Goal: Complete application form

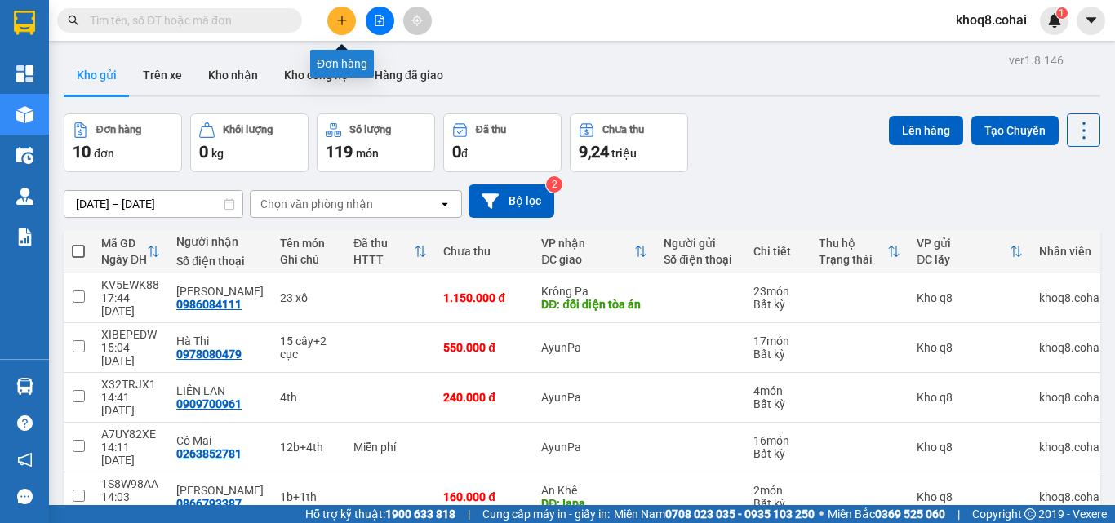
click at [343, 21] on icon "plus" at bounding box center [341, 20] width 11 height 11
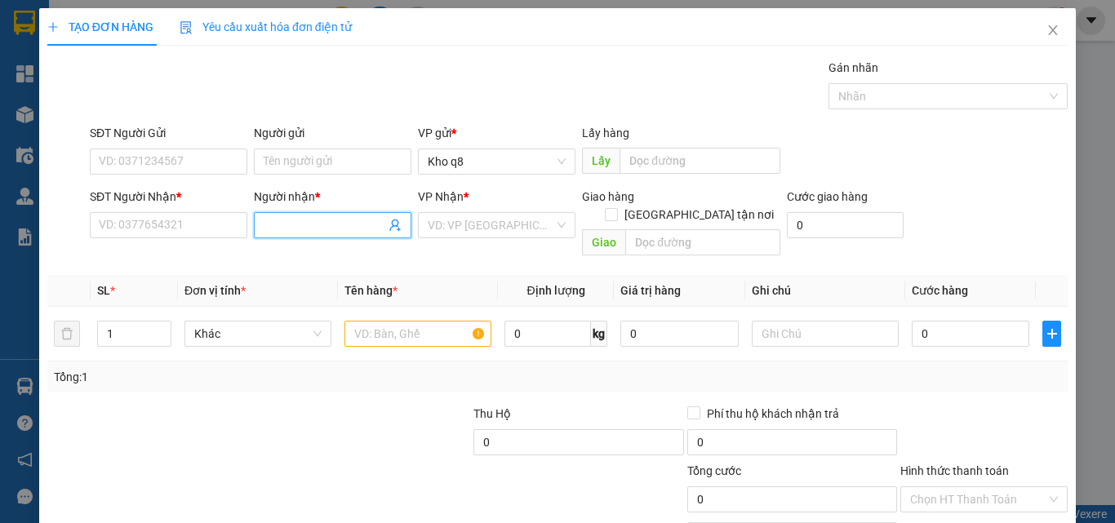
click at [307, 228] on input "Người nhận *" at bounding box center [325, 225] width 122 height 18
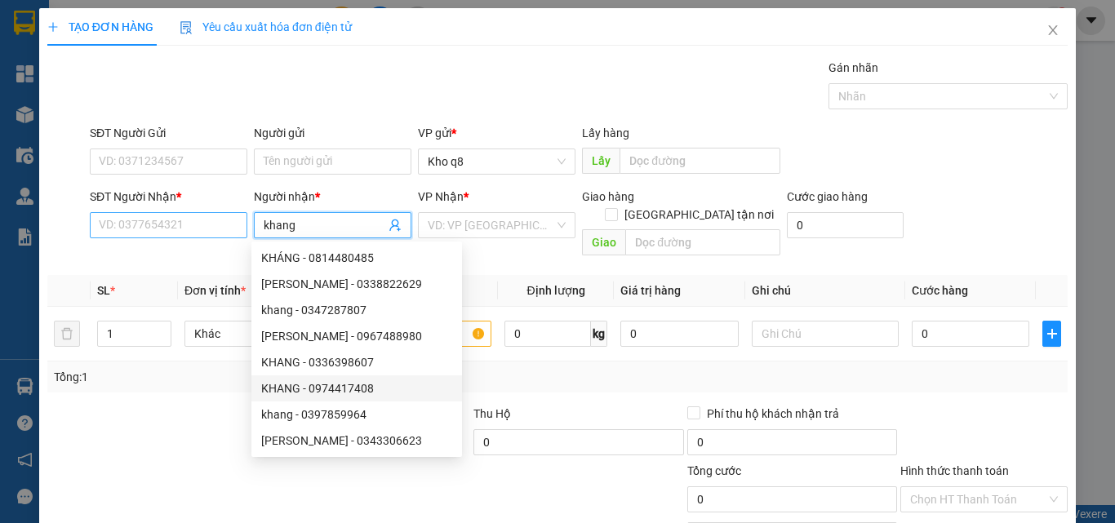
type input "khang"
click at [145, 229] on input "SĐT Người Nhận *" at bounding box center [169, 225] width 158 height 26
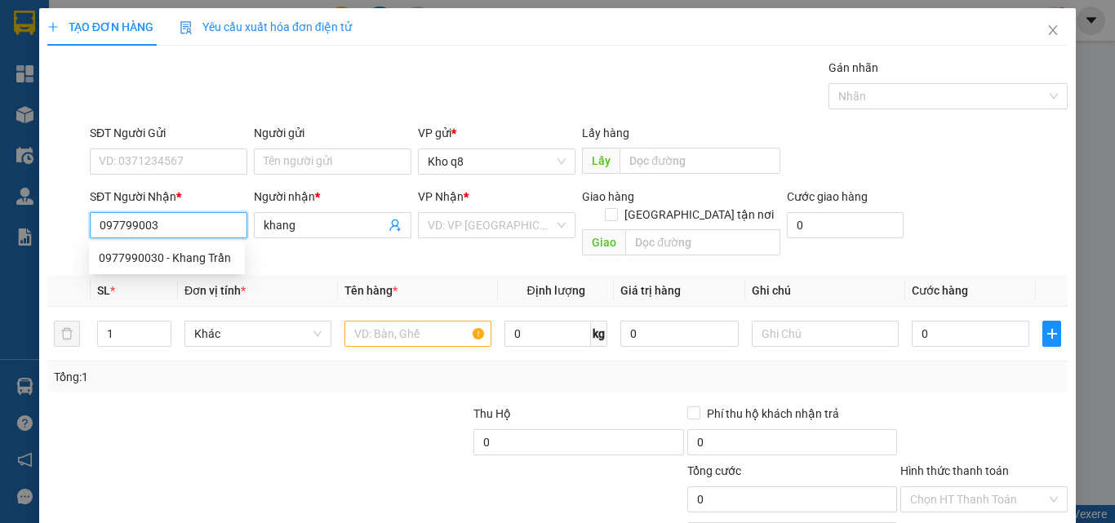
type input "0977990030"
click at [121, 257] on div "0977990030 - Khang Trần" at bounding box center [167, 258] width 136 height 18
type input "Khang Trần"
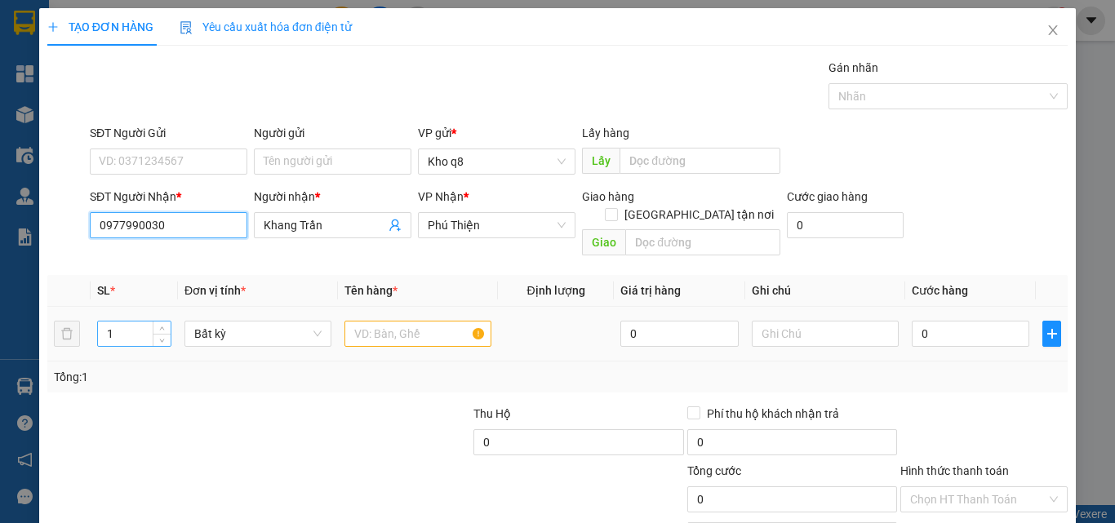
type input "0977990030"
click at [114, 322] on input "1" at bounding box center [134, 334] width 73 height 24
type input "3"
click at [390, 321] on input "text" at bounding box center [417, 334] width 147 height 26
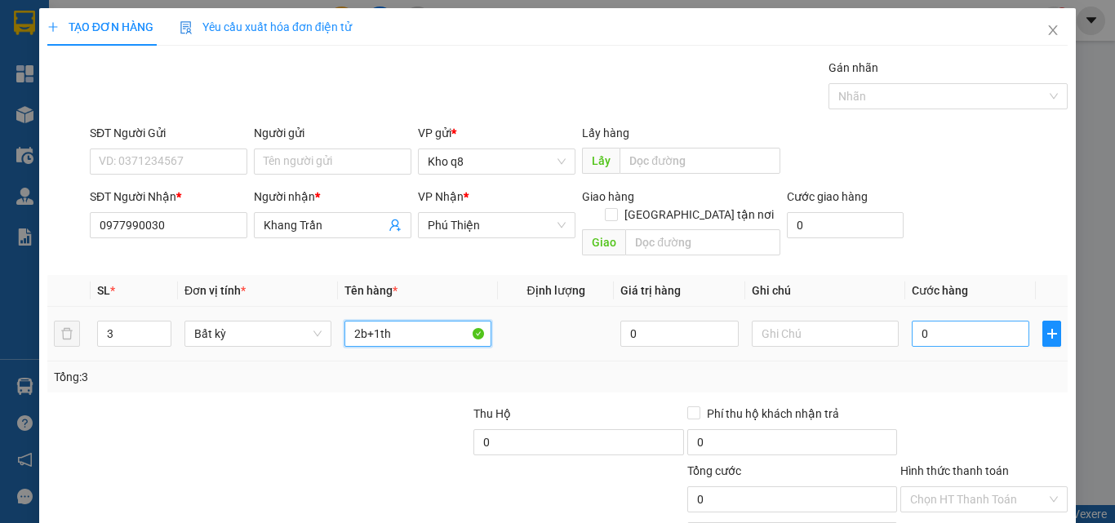
type input "2b+1th"
click at [935, 321] on input "0" at bounding box center [971, 334] width 118 height 26
type input "2"
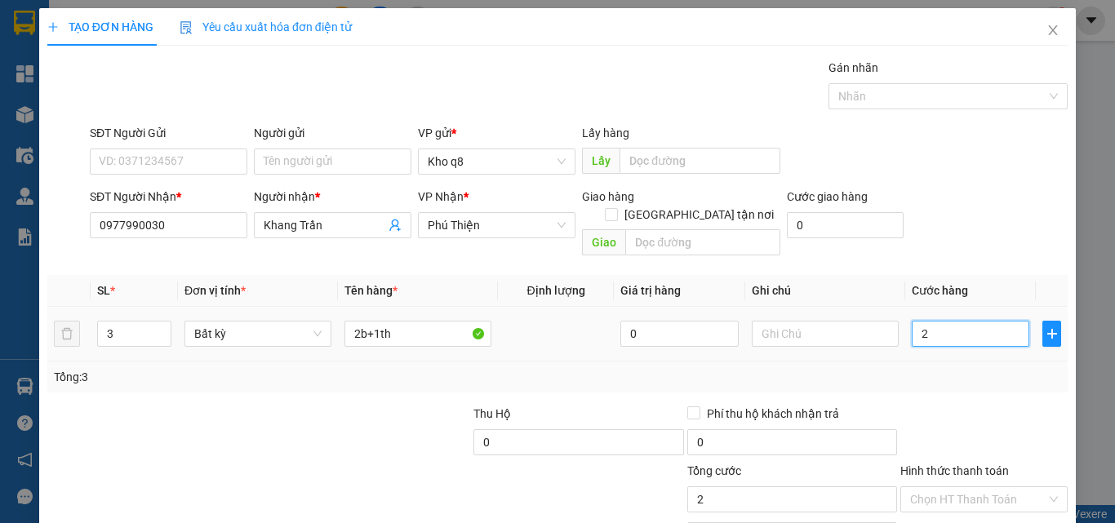
type input "20"
type input "200"
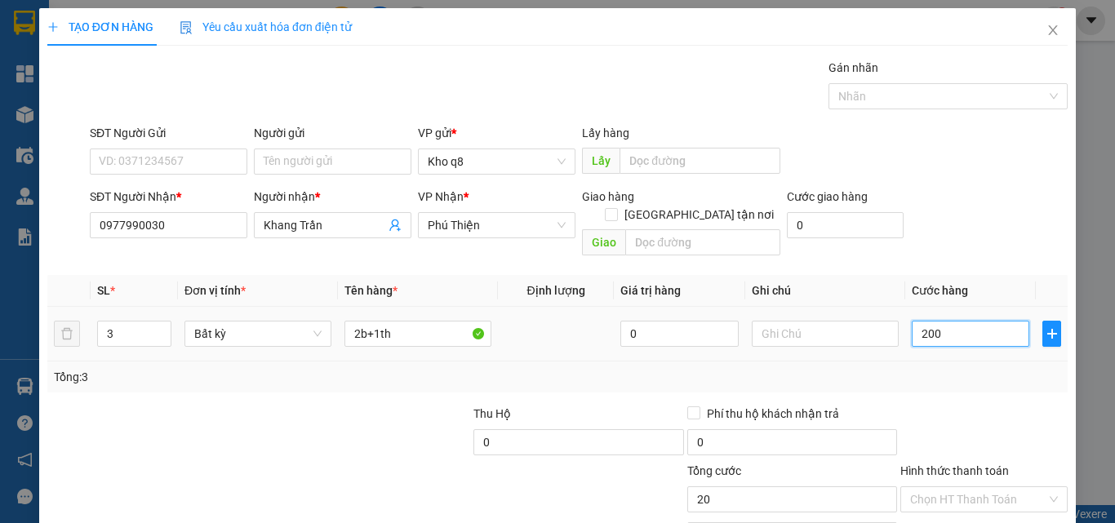
type input "200"
type input "200.000"
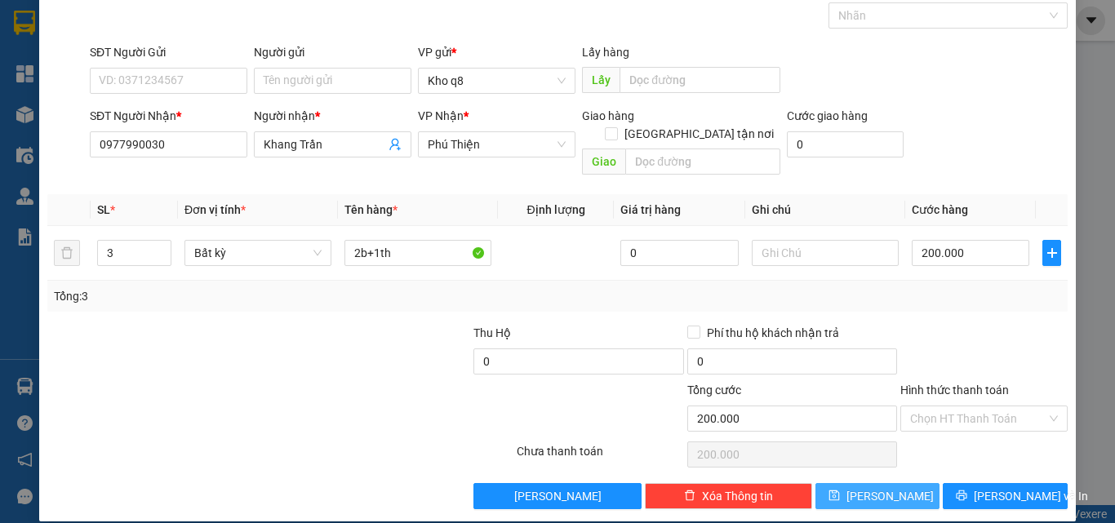
click at [879, 487] on span "[PERSON_NAME]" at bounding box center [889, 496] width 87 height 18
type input "1"
type input "0"
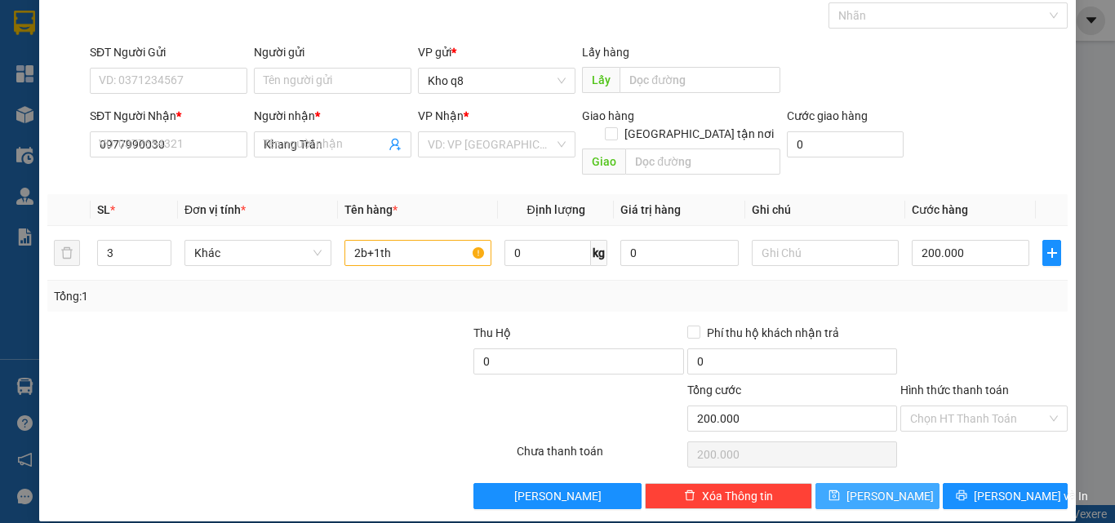
type input "0"
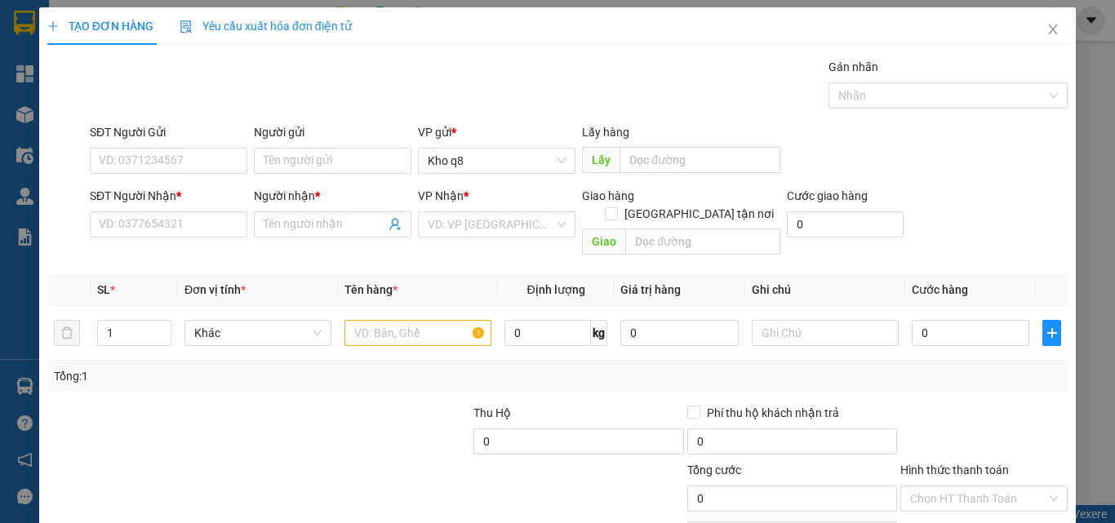
scroll to position [0, 0]
click at [1041, 22] on span "Close" at bounding box center [1053, 31] width 46 height 46
